Goal: Information Seeking & Learning: Understand process/instructions

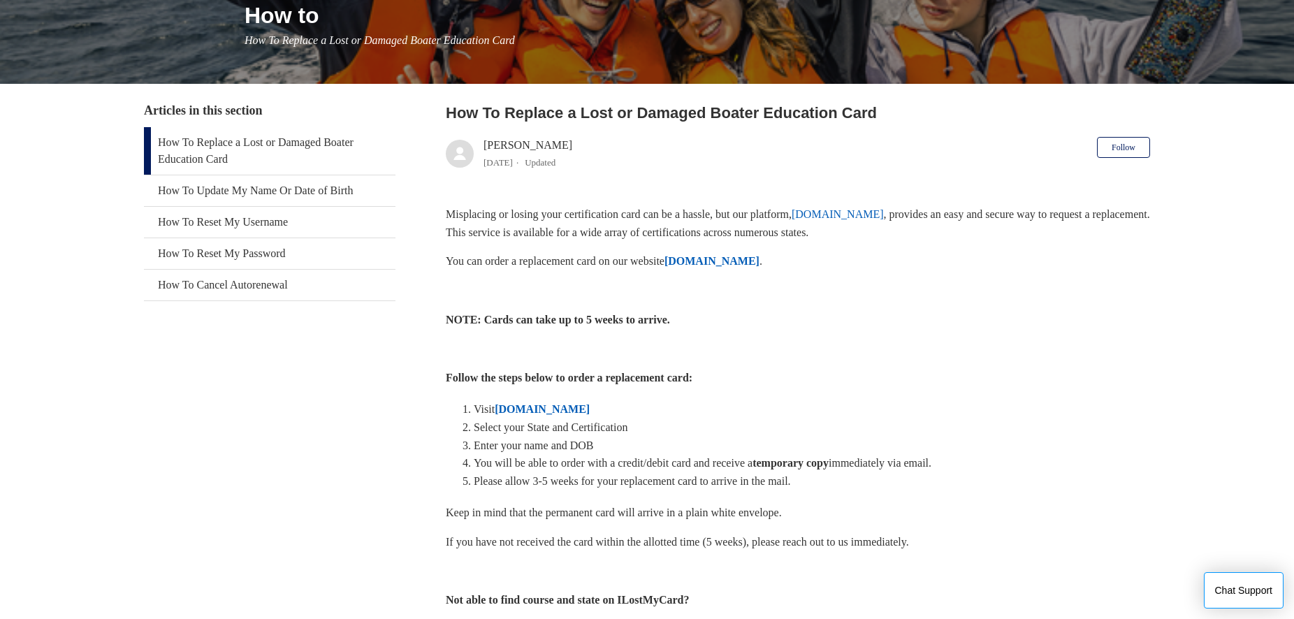
scroll to position [210, 0]
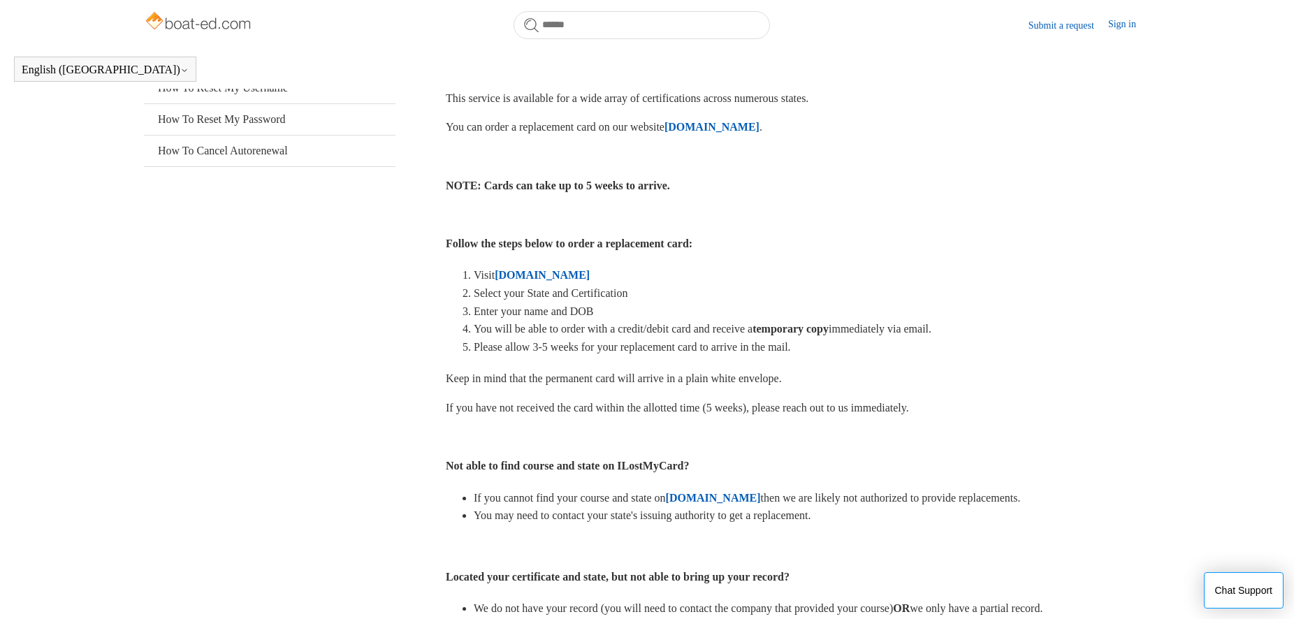
click at [534, 281] on strong "[DOMAIN_NAME]" at bounding box center [542, 275] width 95 height 12
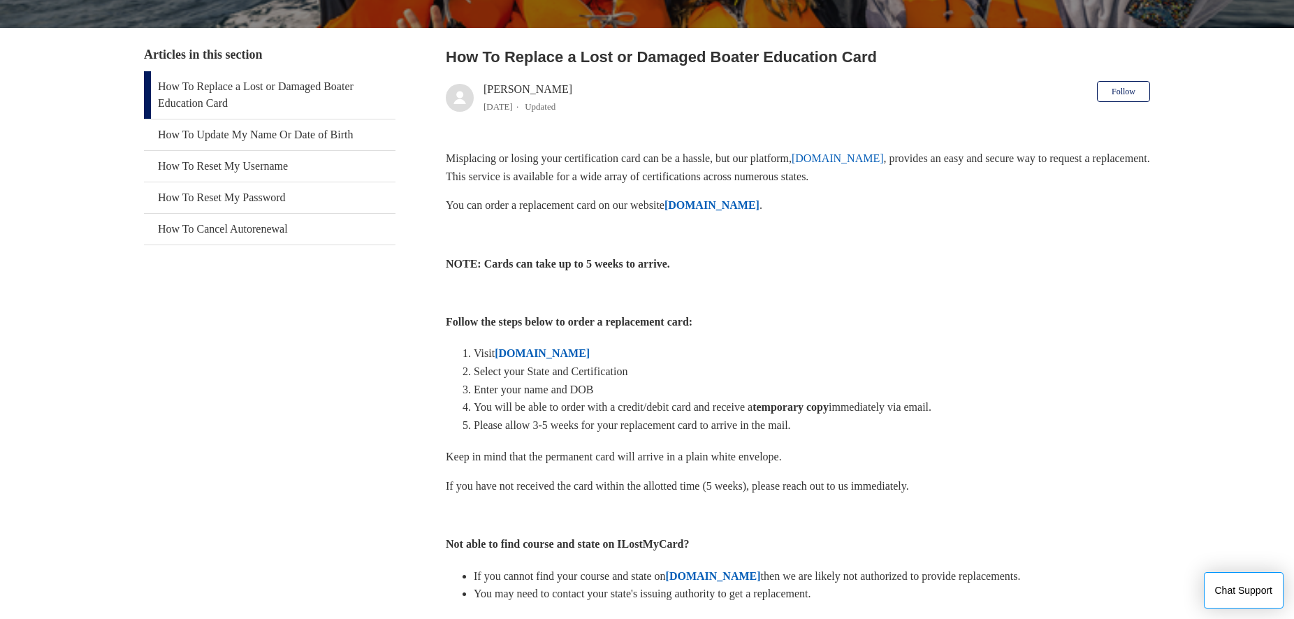
scroll to position [279, 0]
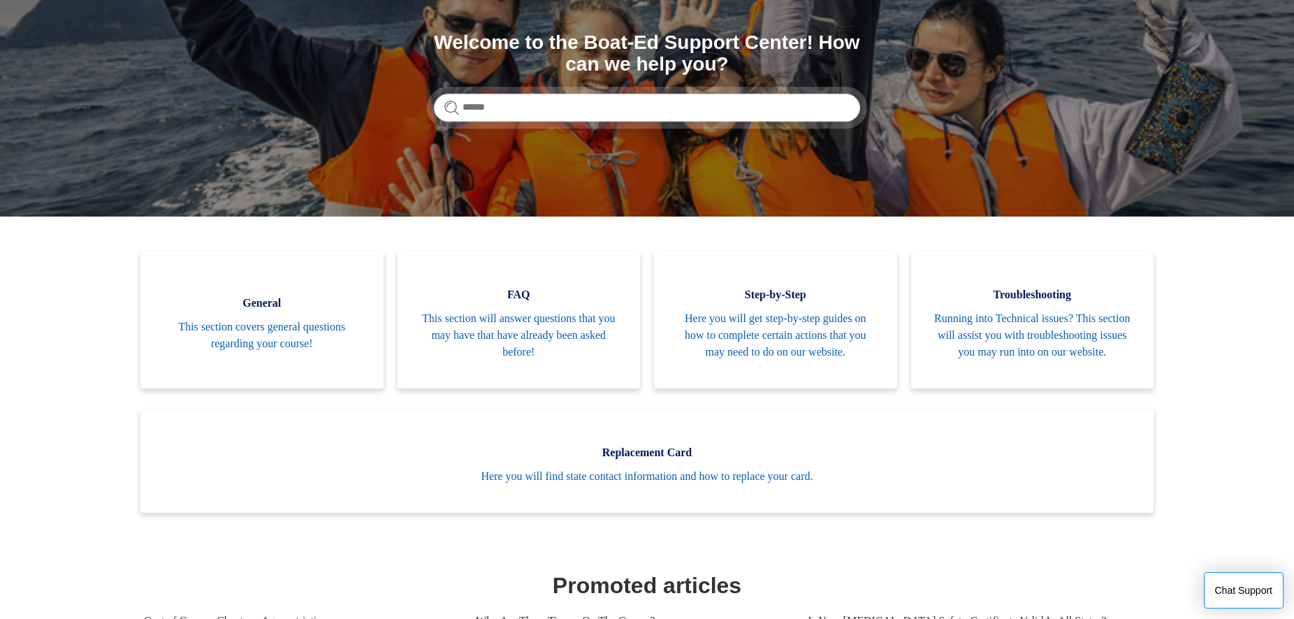
scroll to position [140, 0]
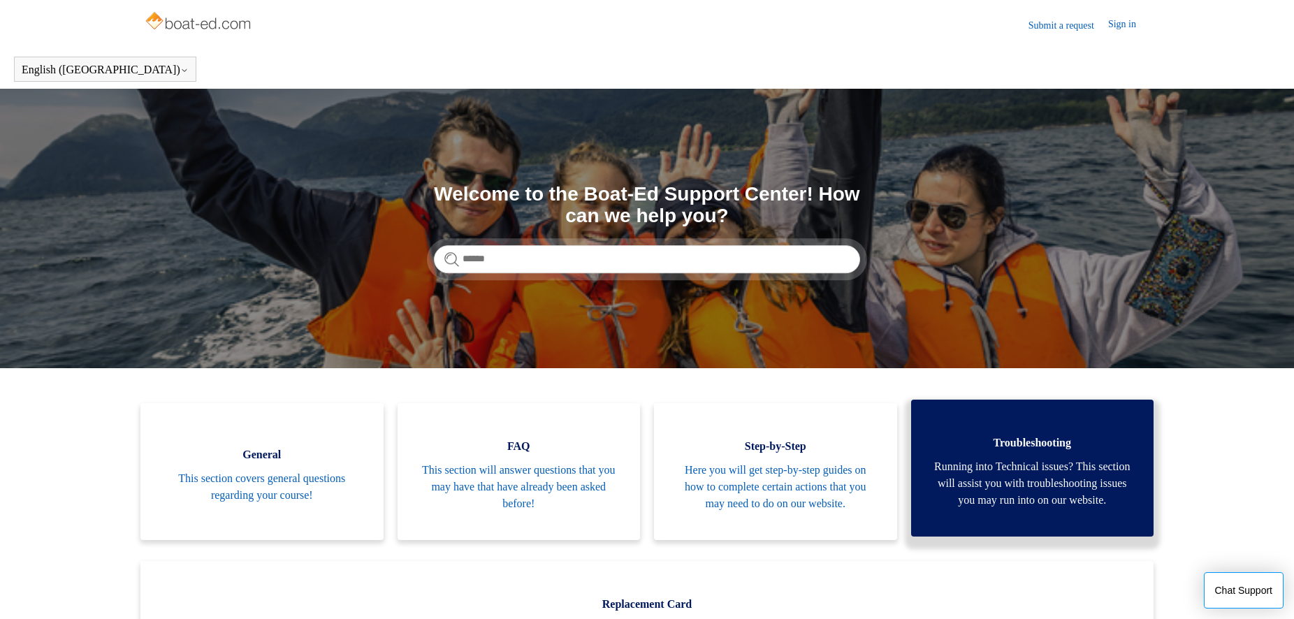
click at [1036, 500] on span "Running into Technical issues? This section will assist you with troubleshootin…" at bounding box center [1032, 483] width 201 height 50
